Goal: Information Seeking & Learning: Learn about a topic

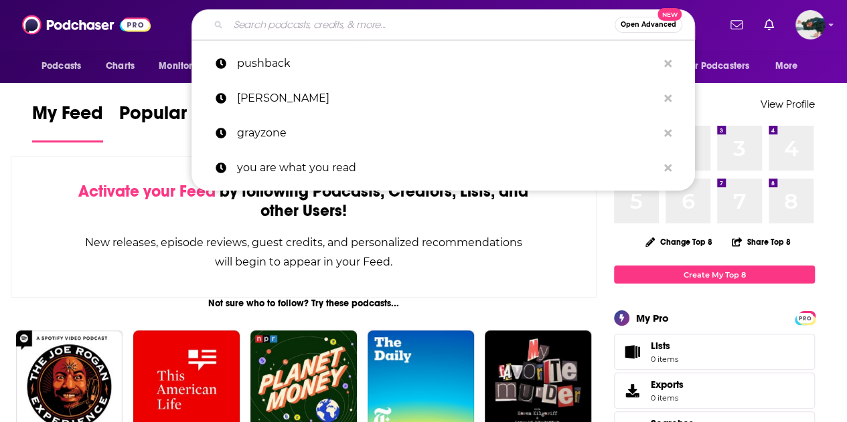
click at [384, 31] on input "Search podcasts, credits, & more..." at bounding box center [421, 24] width 386 height 21
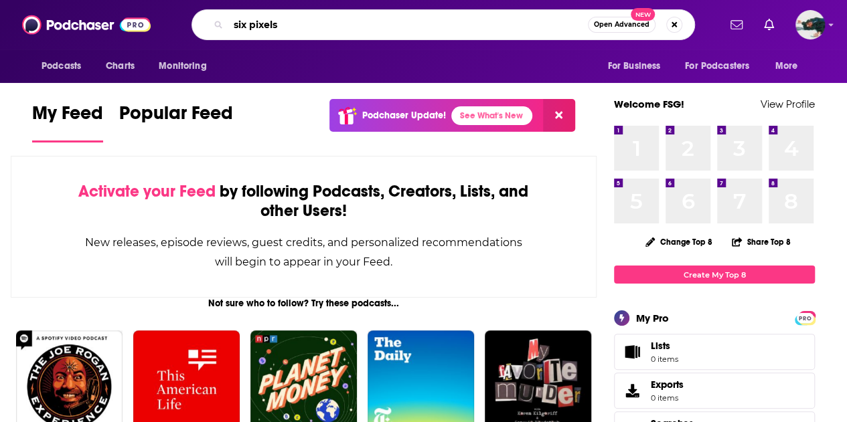
type input "six pixels"
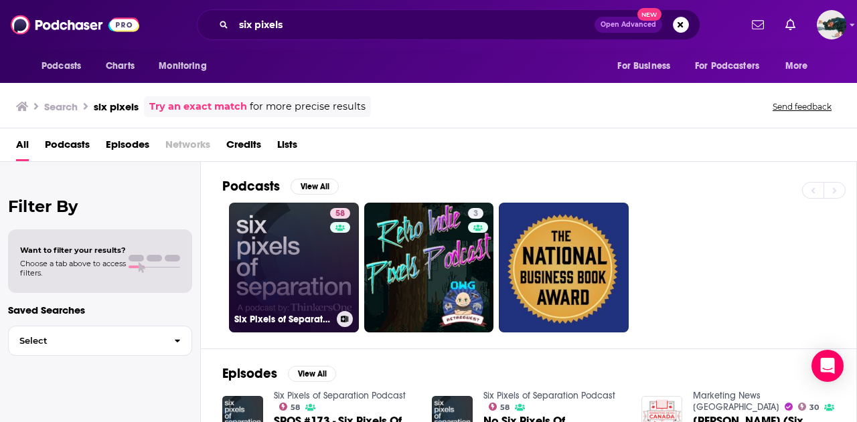
click at [308, 252] on link "58 Six Pixels of Separation Podcast" at bounding box center [294, 268] width 130 height 130
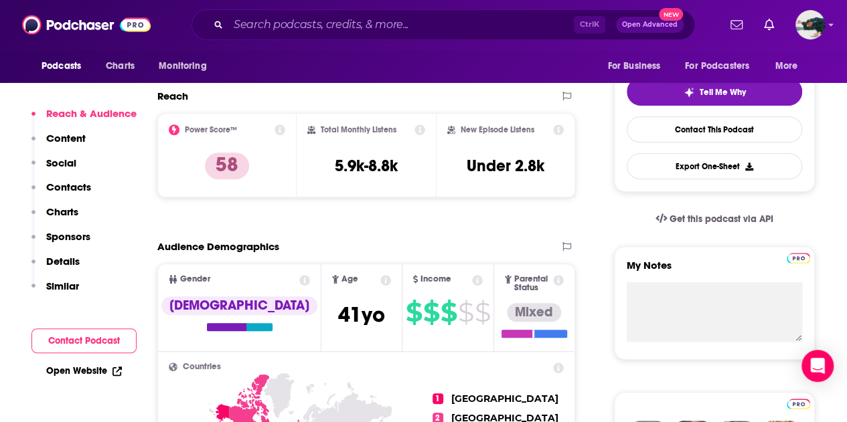
scroll to position [298, 0]
